Goal: Transaction & Acquisition: Obtain resource

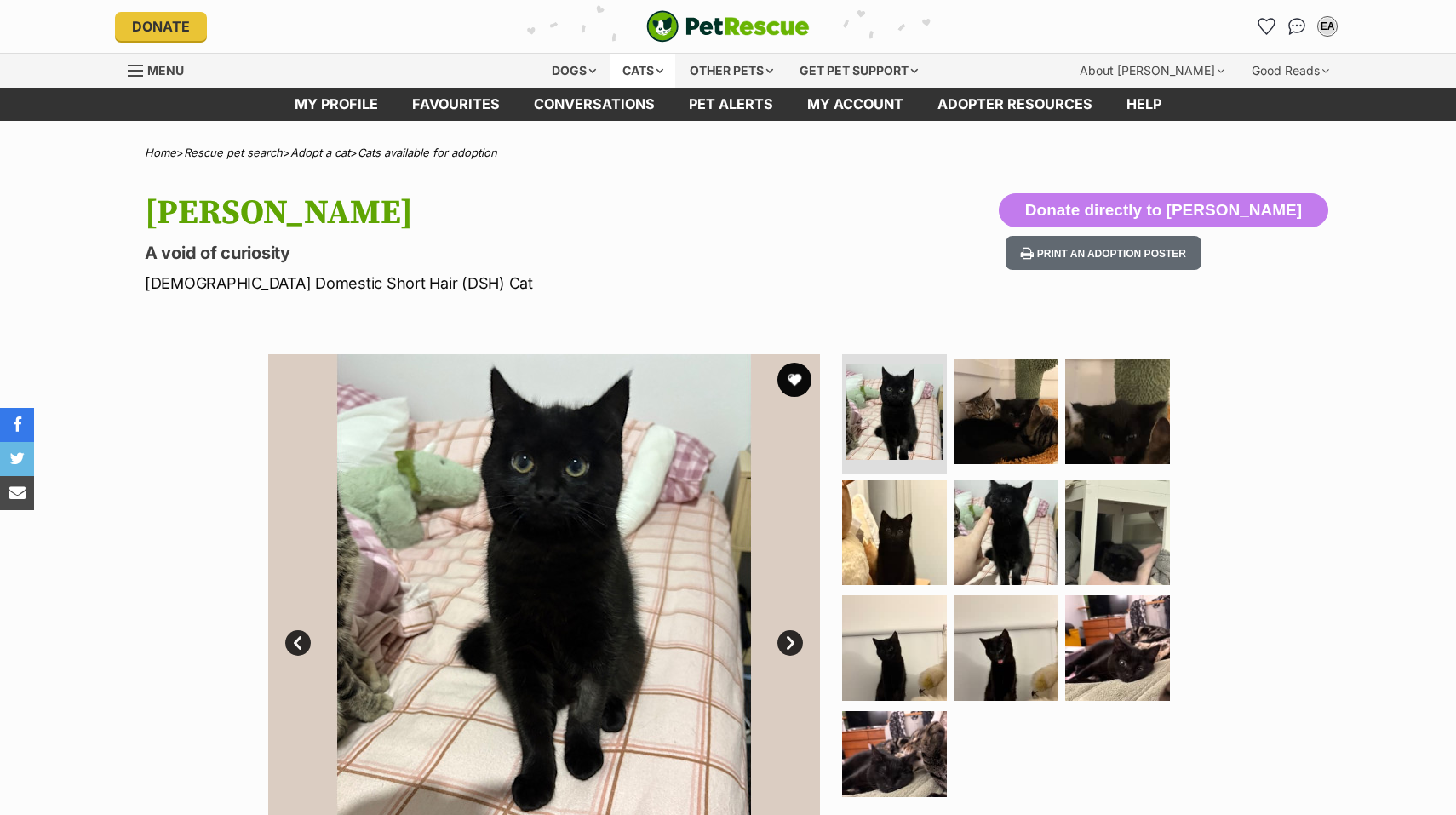
click at [653, 67] on div "Cats" at bounding box center [642, 71] width 65 height 34
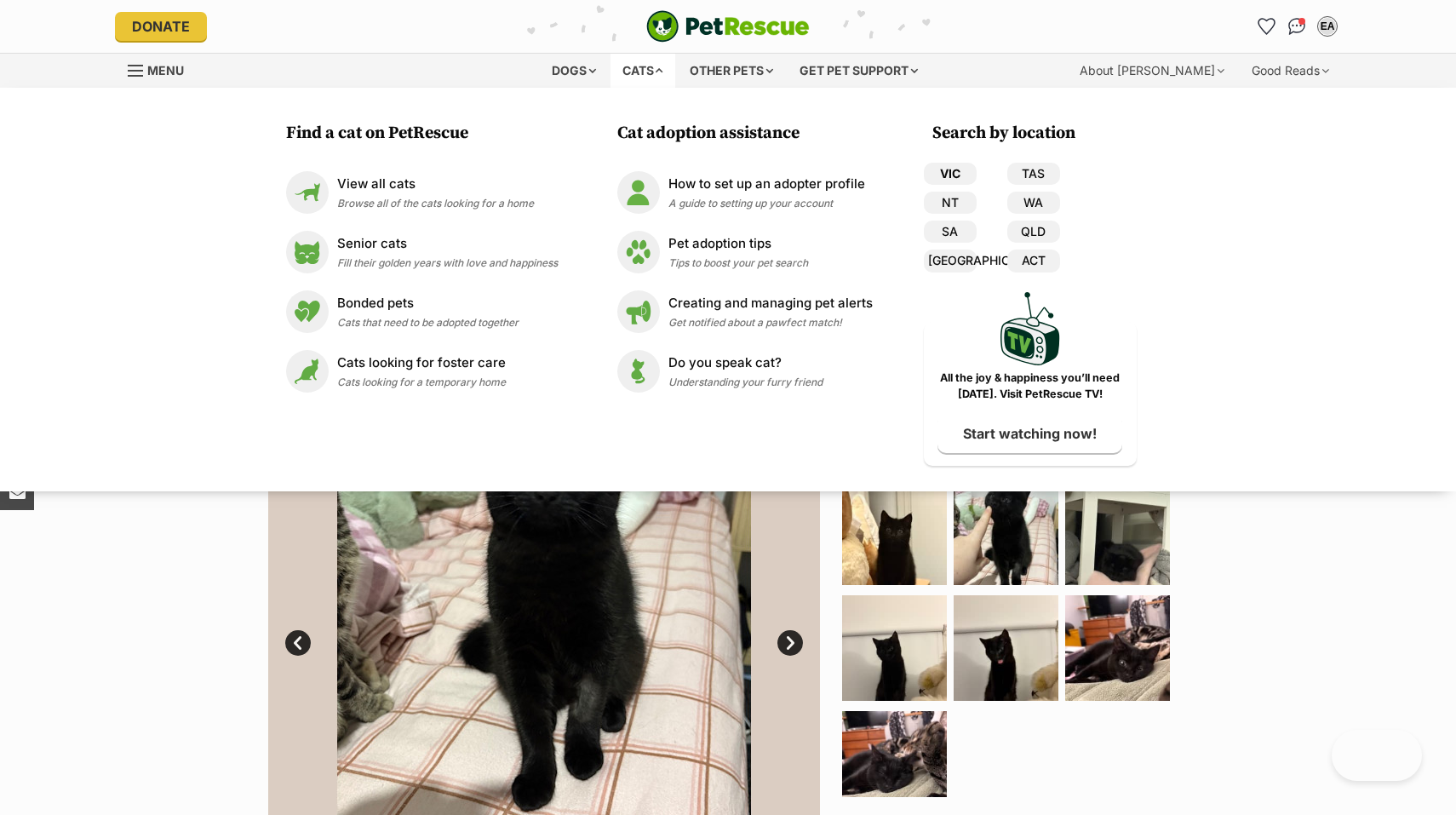
click at [959, 171] on link "VIC" at bounding box center [949, 174] width 53 height 22
